Goal: Information Seeking & Learning: Learn about a topic

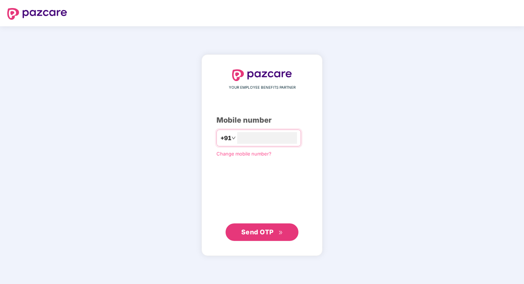
type input "**********"
click at [271, 232] on span "Send OTP" at bounding box center [257, 232] width 32 height 8
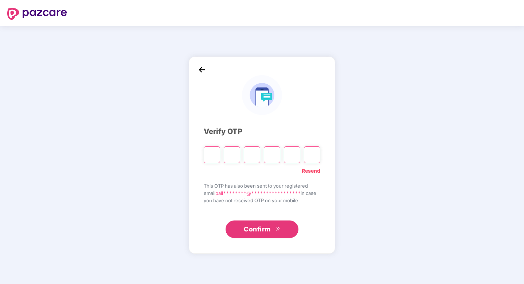
type input "*"
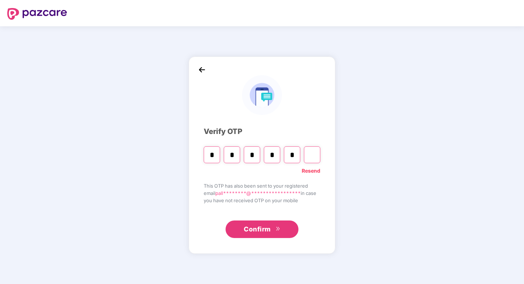
type input "*"
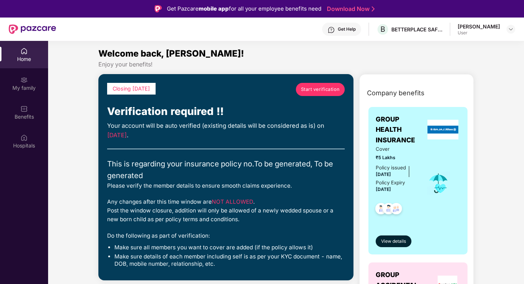
click at [332, 86] on span "Start verification" at bounding box center [320, 89] width 39 height 7
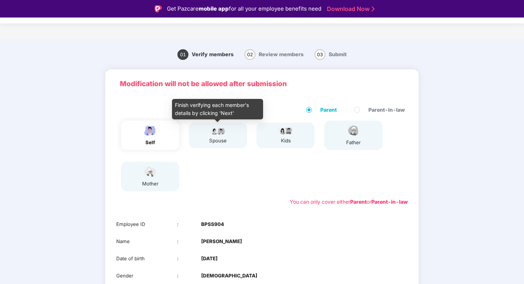
click at [222, 132] on img at bounding box center [218, 130] width 18 height 9
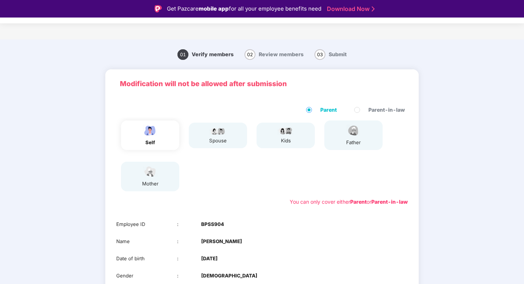
scroll to position [66, 0]
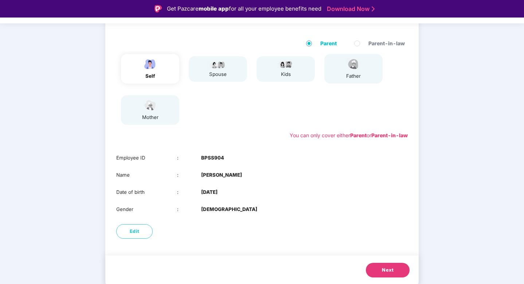
click at [379, 270] on button "Next" at bounding box center [388, 270] width 44 height 15
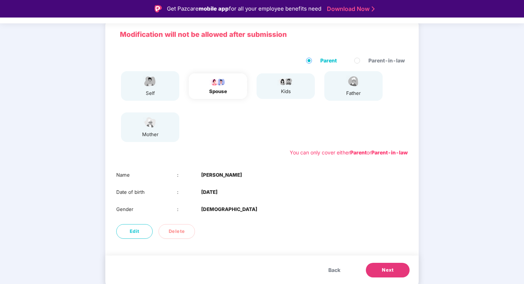
scroll to position [49, 0]
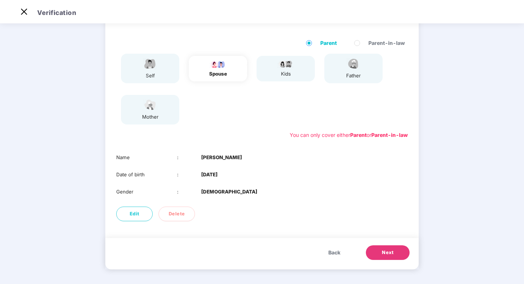
click at [387, 255] on span "Next" at bounding box center [388, 252] width 12 height 7
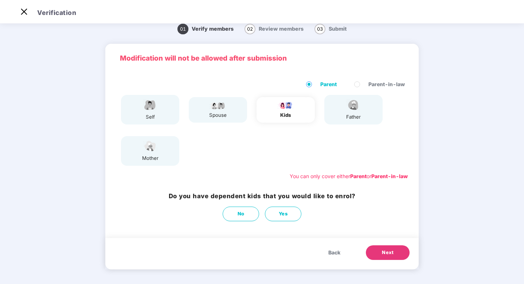
scroll to position [8, 0]
click at [238, 215] on span "No" at bounding box center [241, 213] width 7 height 7
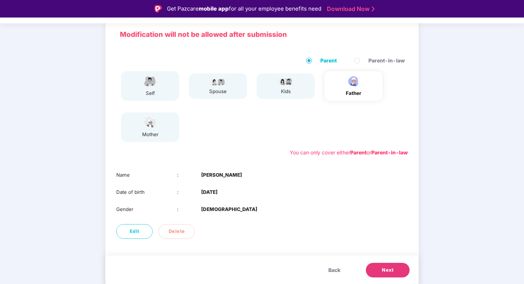
scroll to position [18, 0]
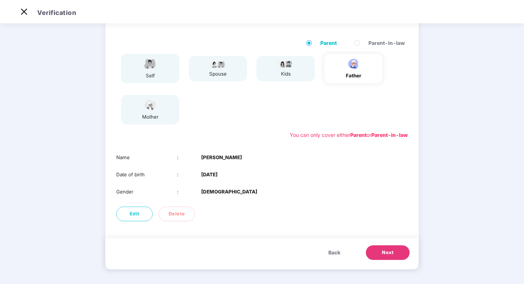
click at [393, 253] on span "Next" at bounding box center [388, 252] width 12 height 7
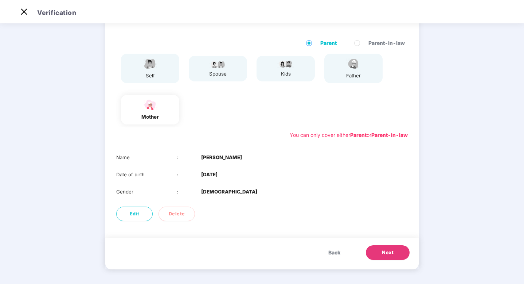
click at [388, 253] on span "Next" at bounding box center [388, 252] width 12 height 7
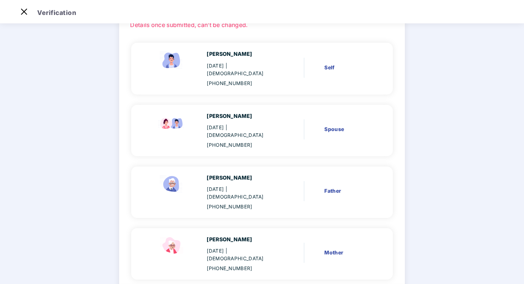
scroll to position [80, 0]
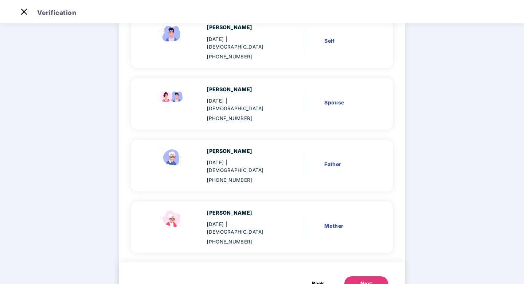
click at [364, 280] on div "Next" at bounding box center [367, 283] width 12 height 7
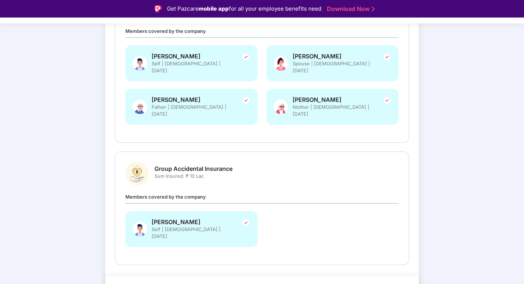
scroll to position [18, 0]
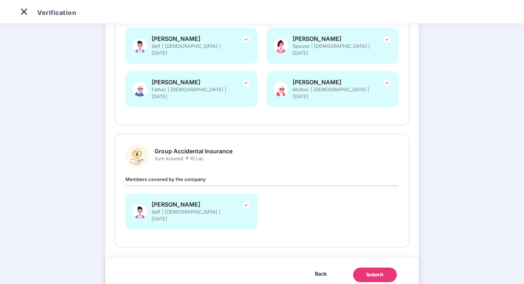
click at [378, 271] on div "Submit" at bounding box center [375, 274] width 18 height 7
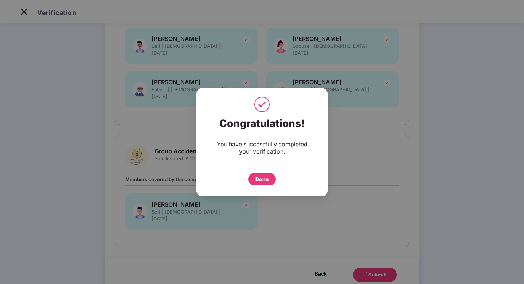
click at [267, 179] on div "Done" at bounding box center [262, 179] width 13 height 8
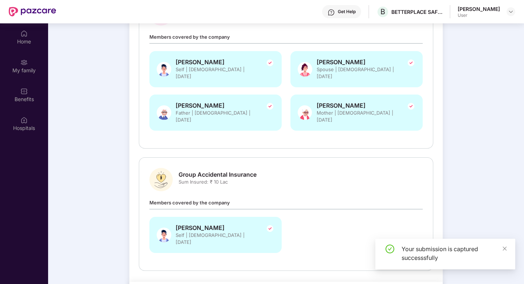
scroll to position [41, 0]
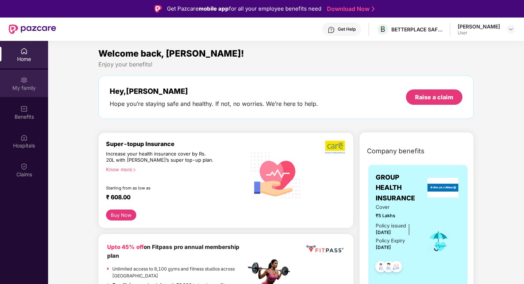
click at [18, 86] on div "My family" at bounding box center [24, 87] width 48 height 7
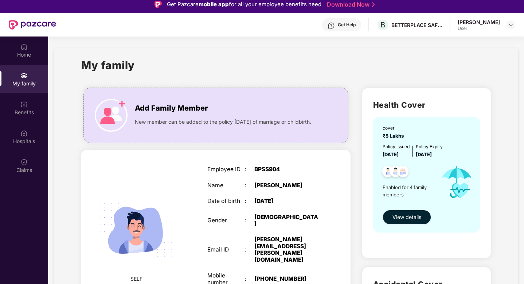
click at [404, 217] on span "View details" at bounding box center [407, 217] width 29 height 8
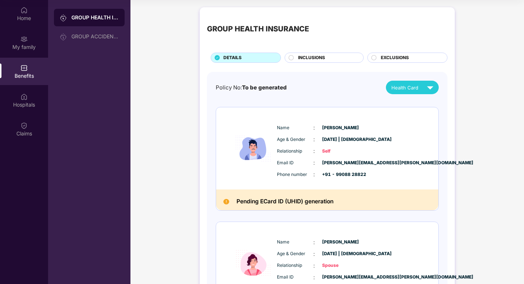
click at [295, 57] on div "INCLUSIONS" at bounding box center [327, 58] width 65 height 8
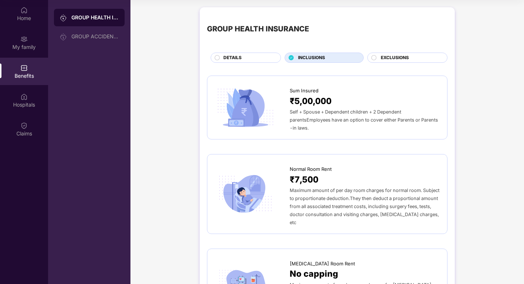
click at [399, 58] on span "EXCLUSIONS" at bounding box center [395, 57] width 28 height 7
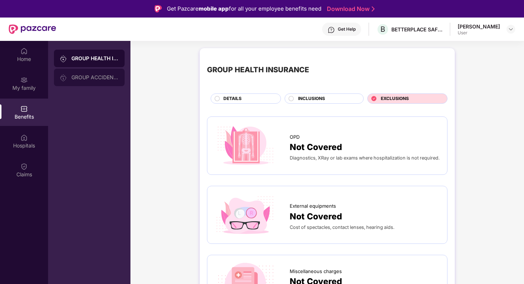
click at [89, 76] on div "GROUP ACCIDENTAL INSURANCE" at bounding box center [94, 77] width 47 height 6
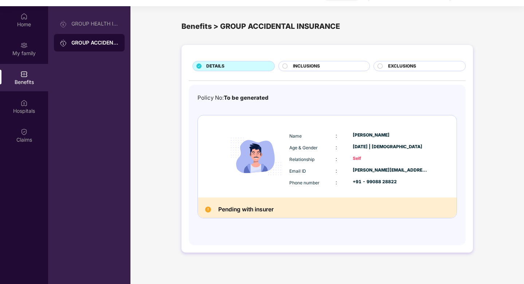
scroll to position [41, 0]
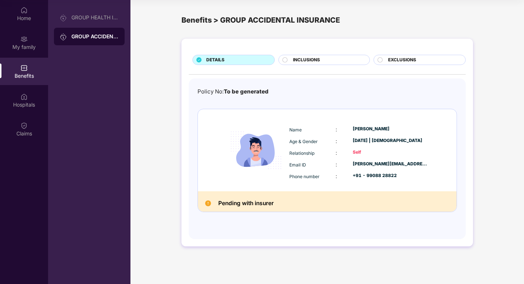
click at [319, 61] on span "INCLUSIONS" at bounding box center [306, 60] width 27 height 7
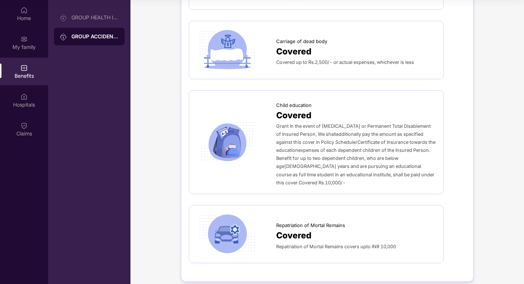
scroll to position [0, 0]
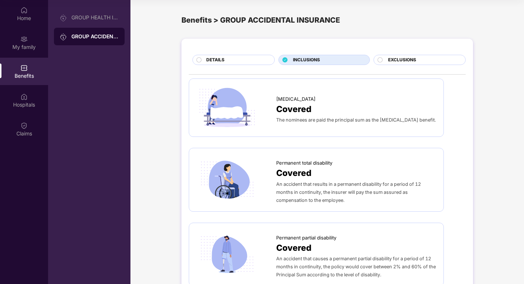
click at [406, 62] on span "EXCLUSIONS" at bounding box center [402, 60] width 28 height 7
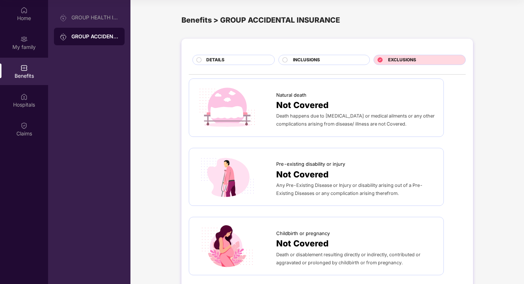
click at [306, 60] on span "INCLUSIONS" at bounding box center [306, 60] width 27 height 7
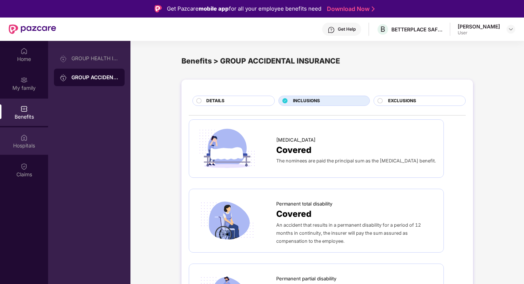
click at [23, 144] on div "Hospitals" at bounding box center [24, 145] width 48 height 7
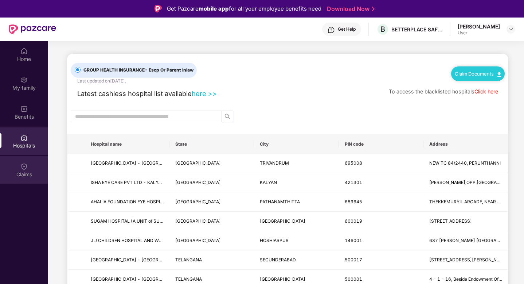
click at [23, 169] on img at bounding box center [23, 166] width 7 height 7
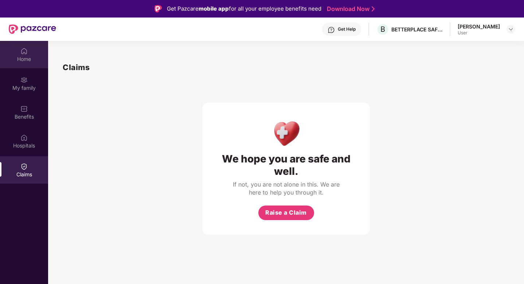
click at [22, 55] on div "Home" at bounding box center [24, 58] width 48 height 7
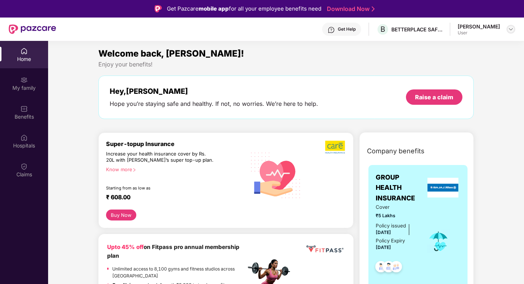
click at [510, 28] on img at bounding box center [511, 29] width 6 height 6
click at [385, 59] on div "Welcome back, [PERSON_NAME]!" at bounding box center [286, 54] width 376 height 14
click at [511, 30] on img at bounding box center [511, 29] width 6 height 6
click at [469, 67] on div "[PERSON_NAME]" at bounding box center [471, 66] width 42 height 7
click at [501, 31] on div "[PERSON_NAME] User" at bounding box center [487, 29] width 58 height 13
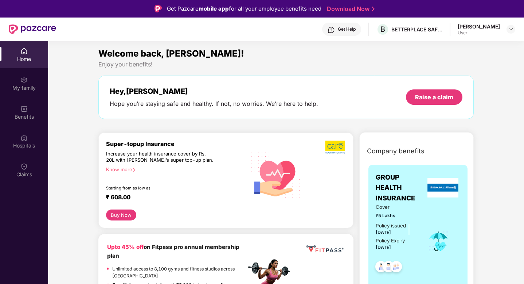
click at [502, 26] on div "[PERSON_NAME] User" at bounding box center [487, 29] width 58 height 13
click at [513, 28] on img at bounding box center [511, 29] width 6 height 6
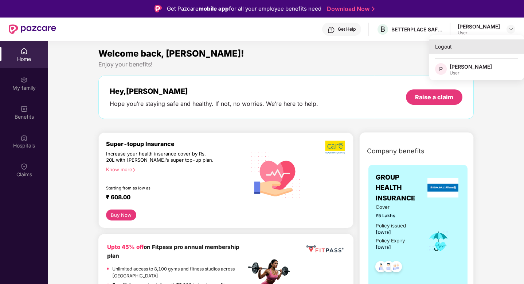
click at [463, 47] on div "Logout" at bounding box center [477, 46] width 95 height 14
